Goal: Find specific page/section: Find specific page/section

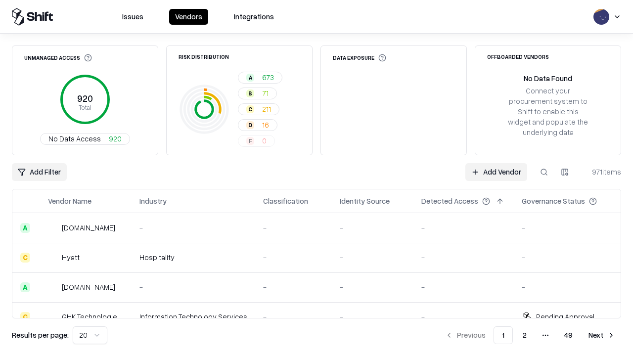
click at [316, 178] on div "Add Filter Add Vendor 971 items" at bounding box center [316, 172] width 609 height 18
click at [39, 172] on html "Issues Vendors Integrations Unmanaged Access 920 Total No Data Access 920 Risk …" at bounding box center [316, 178] width 633 height 356
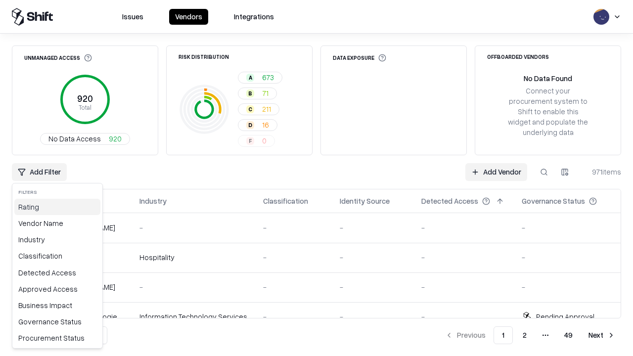
click at [57, 207] on div "Rating" at bounding box center [57, 207] width 86 height 16
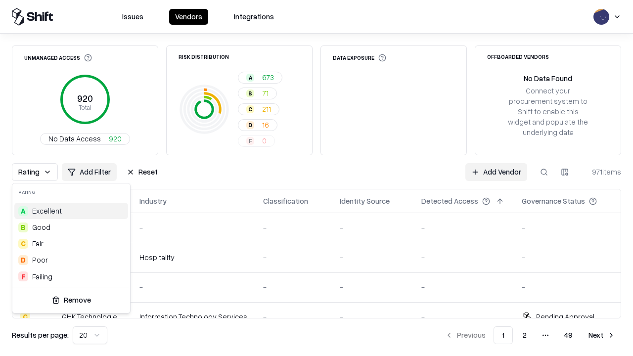
click at [316, 178] on html "Issues Vendors Integrations Unmanaged Access 920 Total No Data Access 920 Risk …" at bounding box center [316, 178] width 633 height 356
click at [316, 178] on div "Rating Add Filter Reset Add Vendor 971 items" at bounding box center [316, 172] width 609 height 18
click at [142, 172] on button "Reset" at bounding box center [142, 172] width 43 height 18
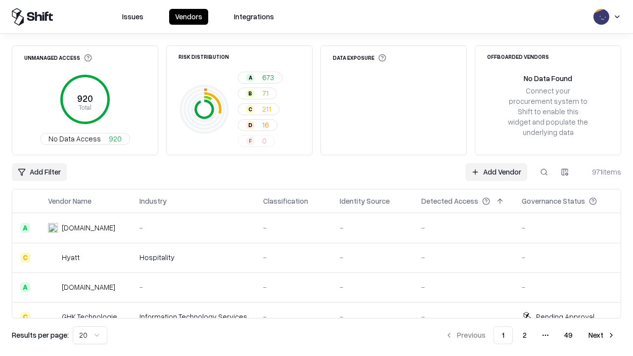
click at [316, 178] on div "Add Filter Add Vendor 971 items" at bounding box center [316, 172] width 609 height 18
click at [39, 172] on html "Issues Vendors Integrations Unmanaged Access 920 Total No Data Access 920 Risk …" at bounding box center [316, 178] width 633 height 356
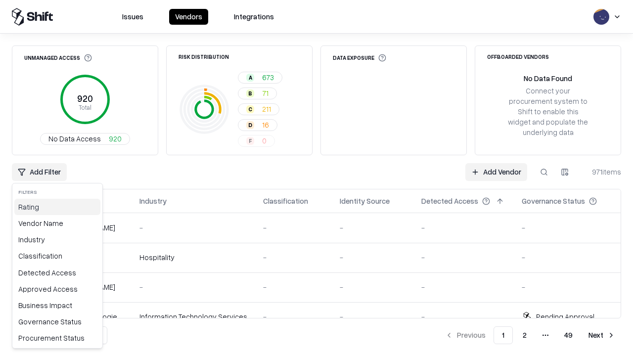
click at [57, 207] on div "Rating" at bounding box center [57, 207] width 86 height 16
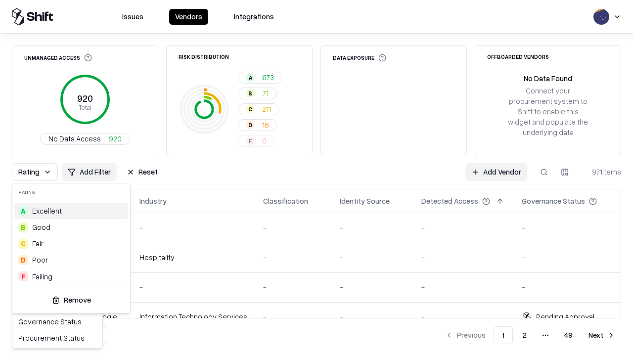
click at [71, 276] on div "F Failing" at bounding box center [71, 276] width 114 height 16
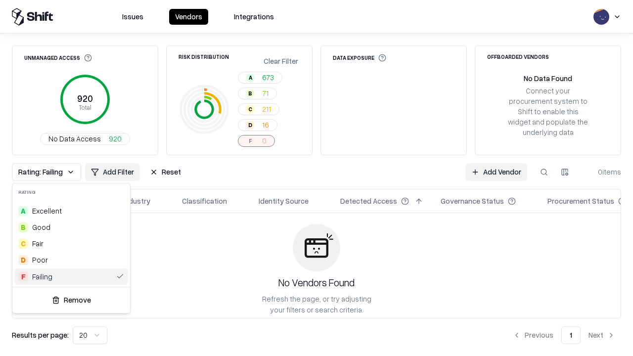
click at [316, 178] on html "Issues Vendors Integrations Unmanaged Access 920 Total No Data Access 920 Risk …" at bounding box center [316, 178] width 633 height 356
click at [316, 178] on div "Rating: Failing Add Filter Reset Add Vendor 0 items" at bounding box center [316, 172] width 609 height 18
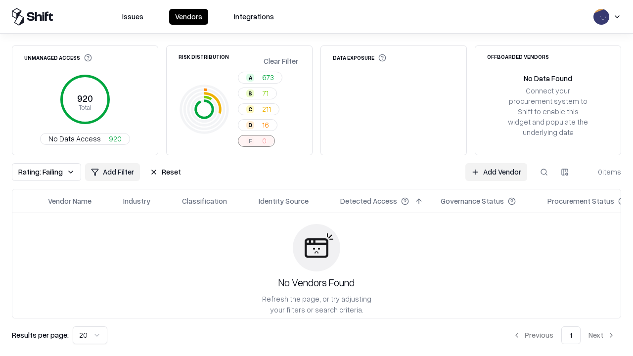
click at [165, 172] on button "Reset" at bounding box center [165, 172] width 43 height 18
click at [316, 178] on div "Add Filter Add Vendor 0 items" at bounding box center [316, 172] width 609 height 18
click at [39, 172] on html "Issues Vendors Integrations Unmanaged Access 920 Total No Data Access 920 Risk …" at bounding box center [316, 178] width 633 height 356
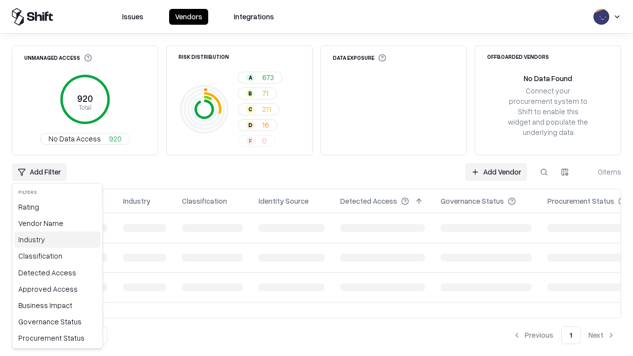
click at [57, 239] on div "Industry" at bounding box center [57, 239] width 86 height 16
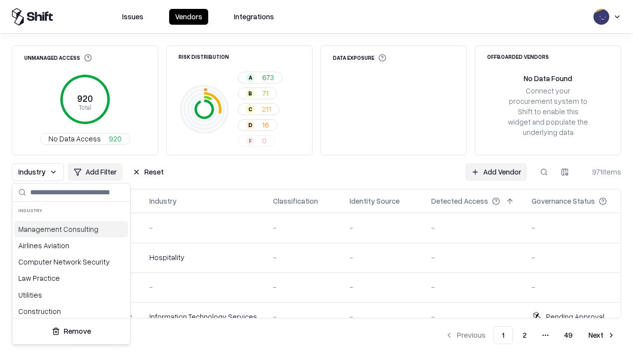
click at [316, 178] on html "Issues Vendors Integrations Unmanaged Access 920 Total No Data Access 920 Risk …" at bounding box center [316, 178] width 633 height 356
click at [316, 178] on div "Industry Add Filter Reset Add Vendor 971 items" at bounding box center [316, 172] width 609 height 18
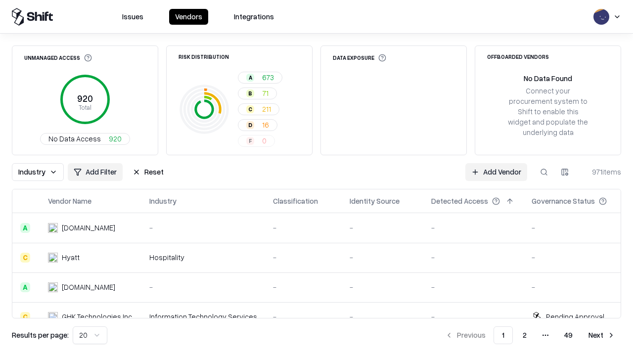
click at [148, 172] on button "Reset" at bounding box center [148, 172] width 43 height 18
click at [316, 178] on div "Industry Add Filter Reset Add Vendor 971 items" at bounding box center [316, 172] width 609 height 18
click at [39, 172] on html "Issues Vendors Integrations Unmanaged Access 920 Total No Data Access 920 Risk …" at bounding box center [316, 178] width 633 height 356
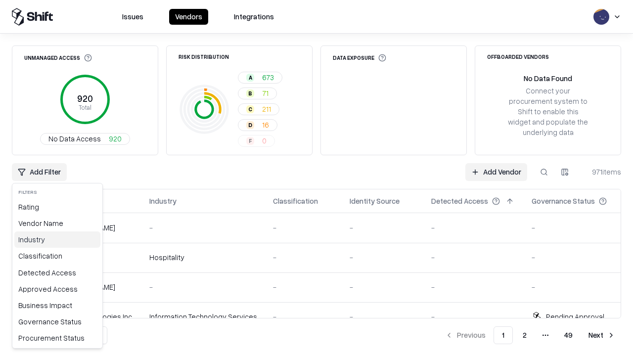
click at [57, 239] on div "Industry" at bounding box center [57, 239] width 86 height 16
